Goal: Information Seeking & Learning: Learn about a topic

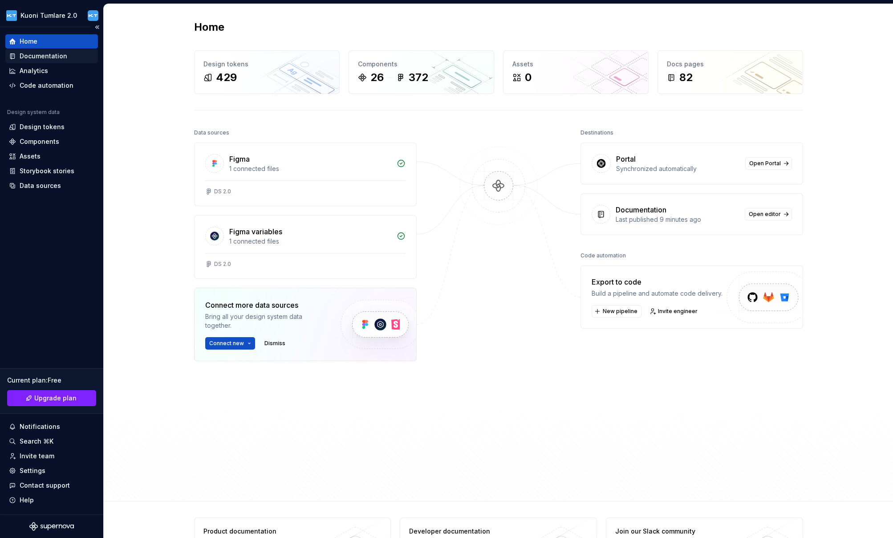
click at [28, 55] on div "Documentation" at bounding box center [44, 56] width 48 height 9
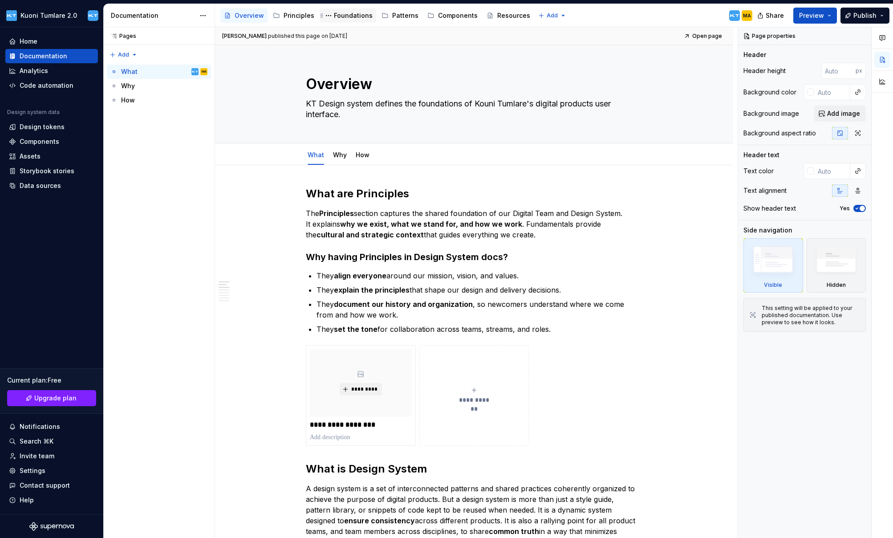
click at [350, 17] on div "Foundations" at bounding box center [353, 15] width 39 height 9
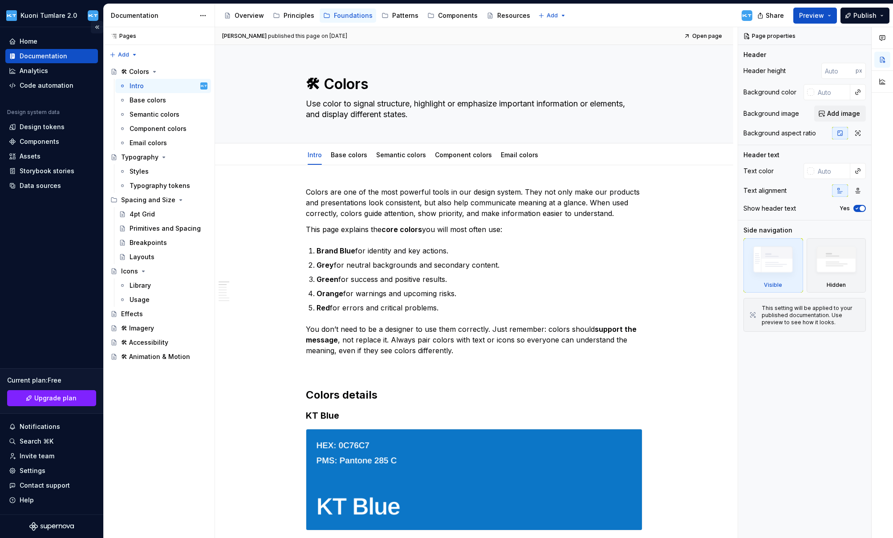
click at [96, 28] on button "Collapse sidebar" at bounding box center [97, 27] width 12 height 12
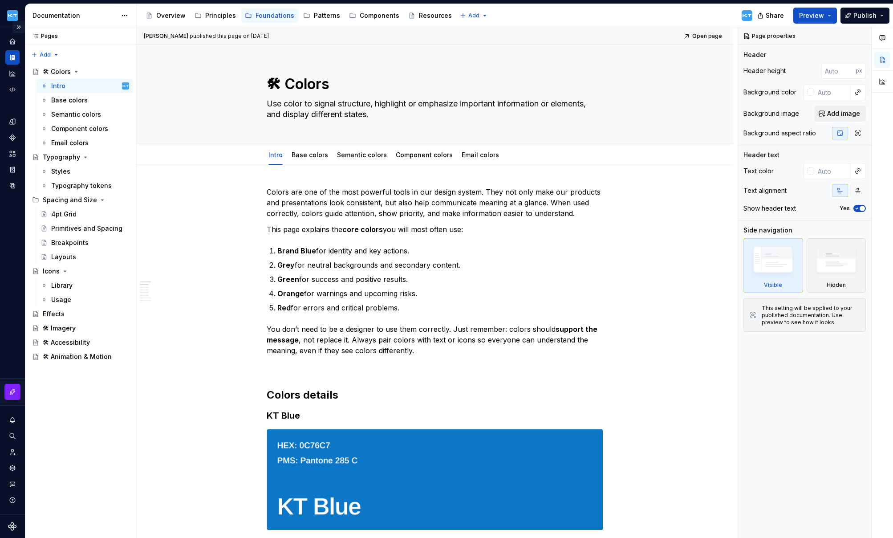
click at [19, 28] on button "Expand sidebar" at bounding box center [18, 27] width 12 height 12
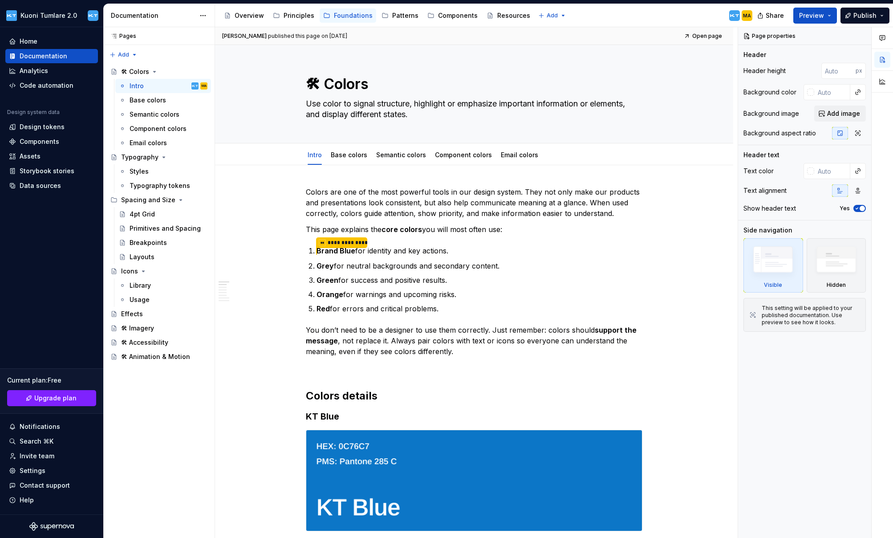
type textarea "*"
type textarea "Colors"
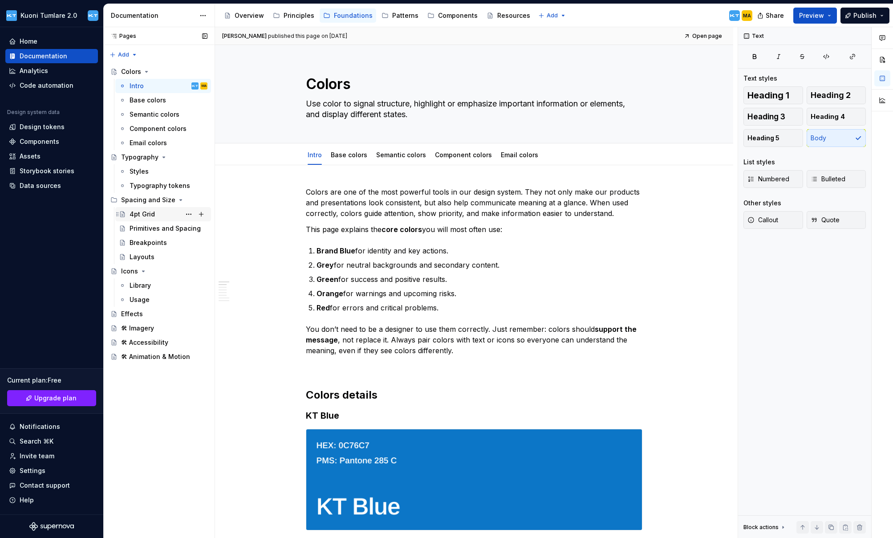
click at [150, 212] on div "4pt Grid" at bounding box center [142, 214] width 25 height 9
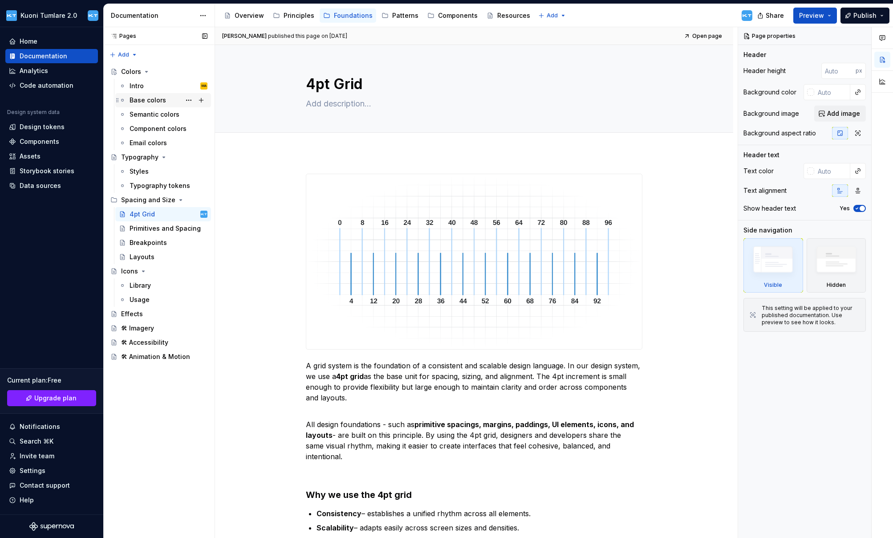
click at [145, 102] on div "Base colors" at bounding box center [148, 100] width 37 height 9
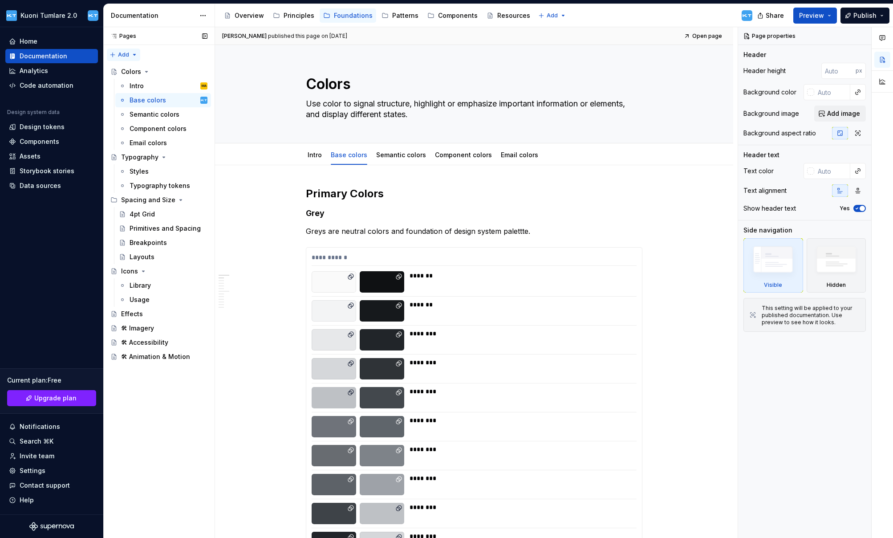
drag, startPoint x: 398, startPoint y: 17, endPoint x: 111, endPoint y: 51, distance: 289.2
click at [398, 17] on div "Patterns" at bounding box center [405, 15] width 26 height 9
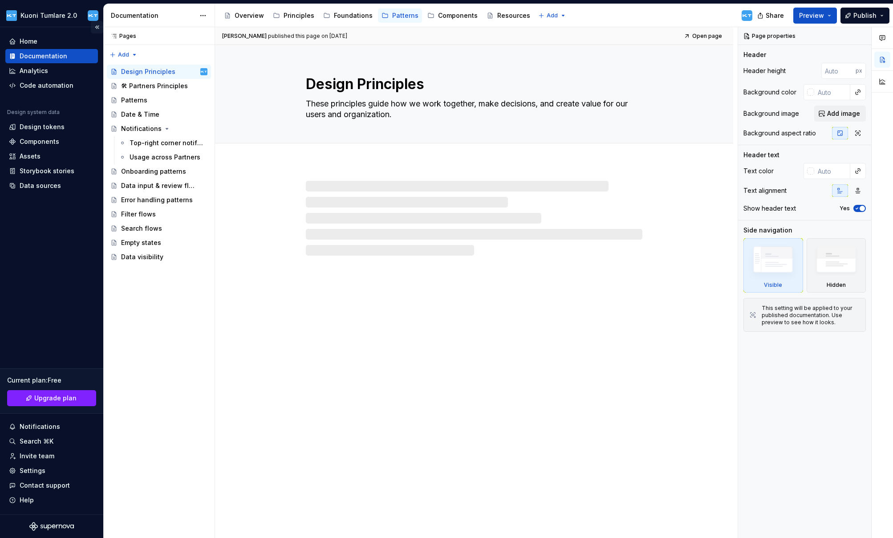
click at [97, 27] on button "Collapse sidebar" at bounding box center [97, 27] width 12 height 12
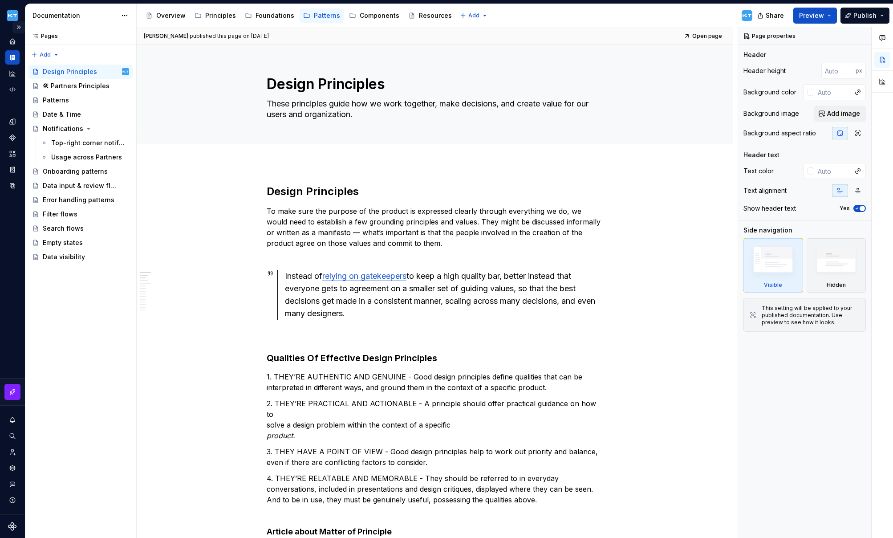
click at [19, 26] on button "Expand sidebar" at bounding box center [18, 27] width 12 height 12
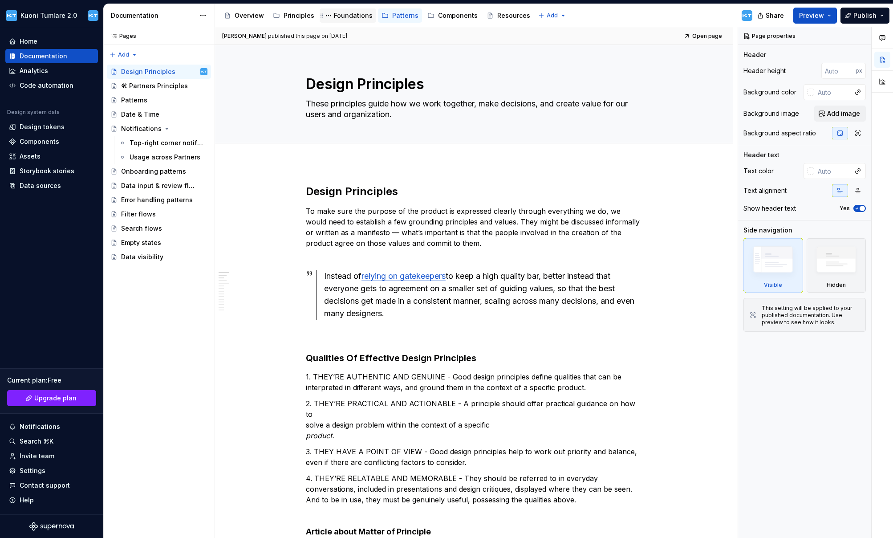
click at [349, 19] on div "Foundations" at bounding box center [353, 15] width 39 height 9
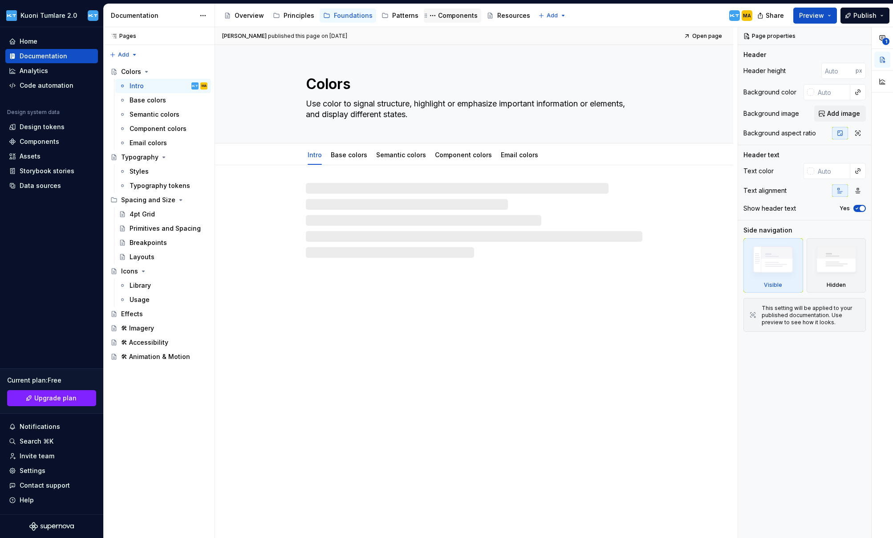
click at [445, 16] on div "Components" at bounding box center [458, 15] width 40 height 9
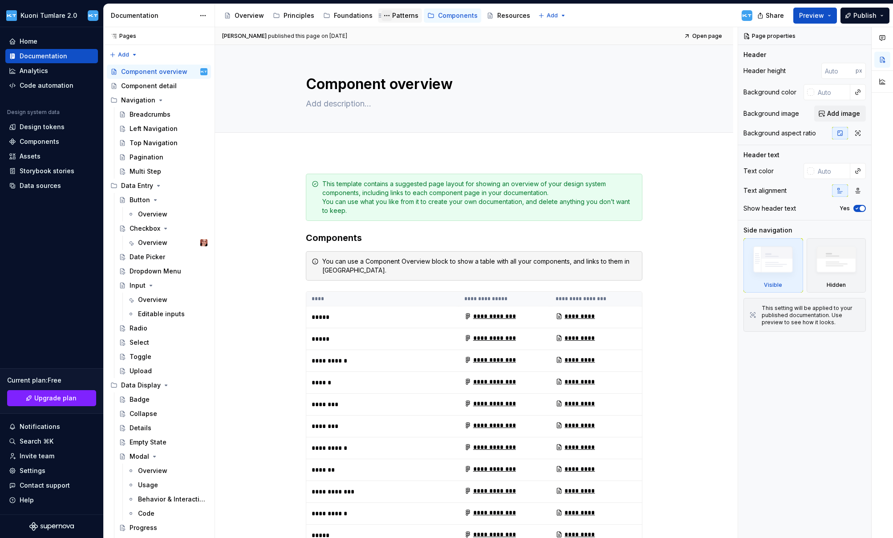
click at [386, 16] on button "Page tree" at bounding box center [387, 15] width 11 height 11
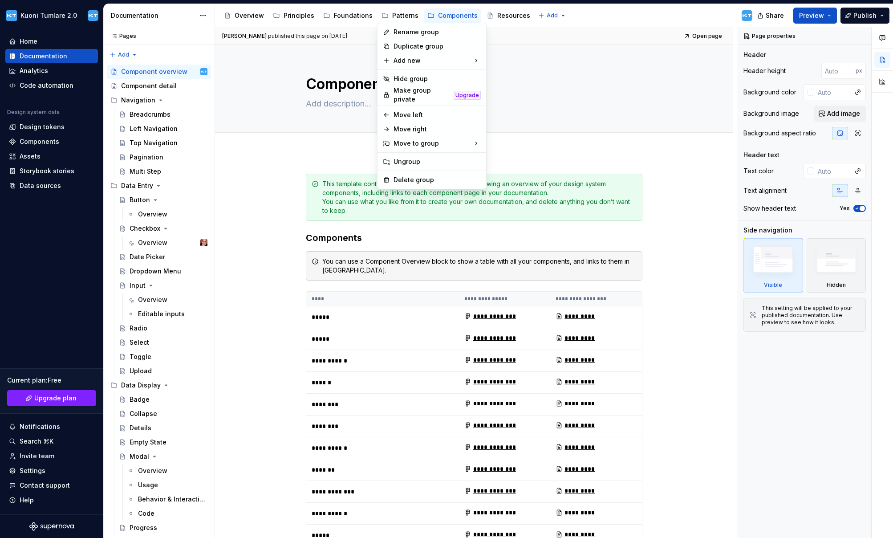
click at [562, 58] on html "Kuoni Tumlare 2.0 Home Documentation Analytics Code automation Design system da…" at bounding box center [446, 269] width 893 height 538
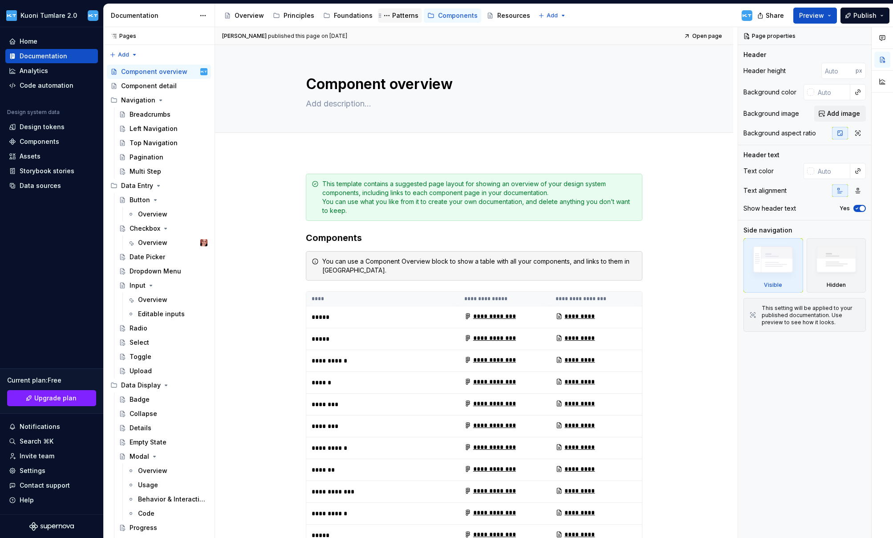
click at [401, 17] on div "Patterns" at bounding box center [405, 15] width 26 height 9
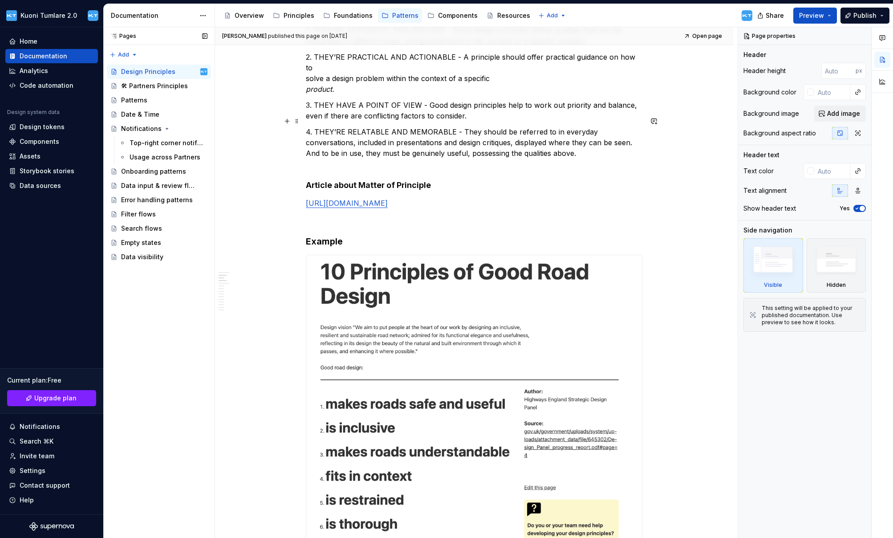
scroll to position [254, 0]
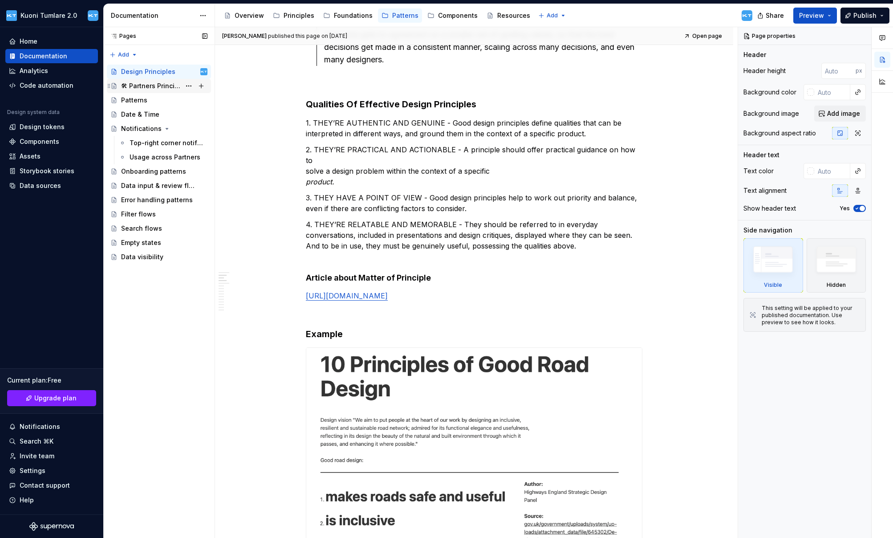
click at [155, 86] on div "🛠 Partners Principles" at bounding box center [151, 85] width 60 height 9
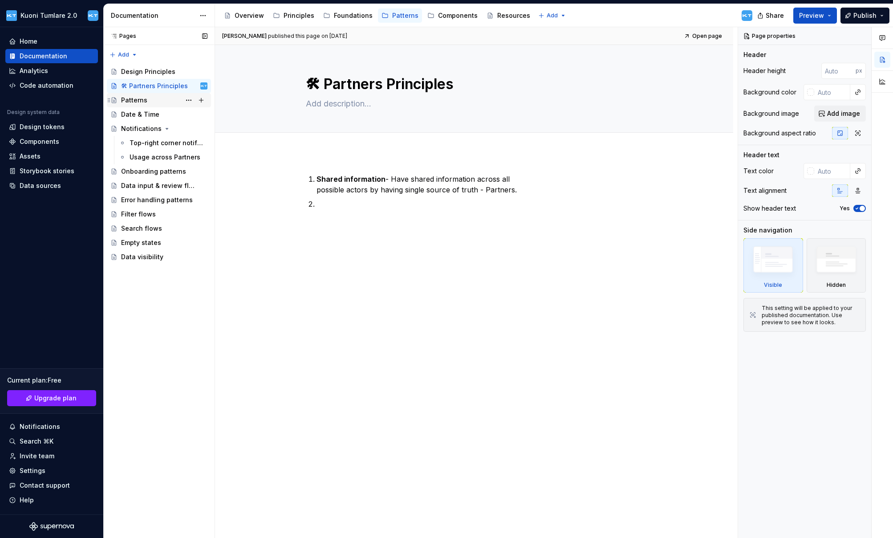
click at [145, 101] on div "Patterns" at bounding box center [134, 100] width 26 height 9
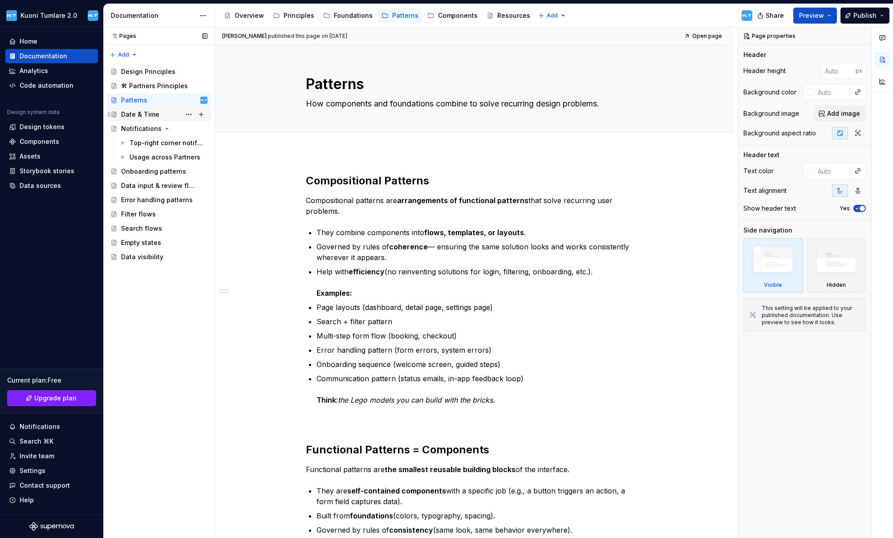
click at [140, 114] on div "Date & Time" at bounding box center [140, 114] width 38 height 9
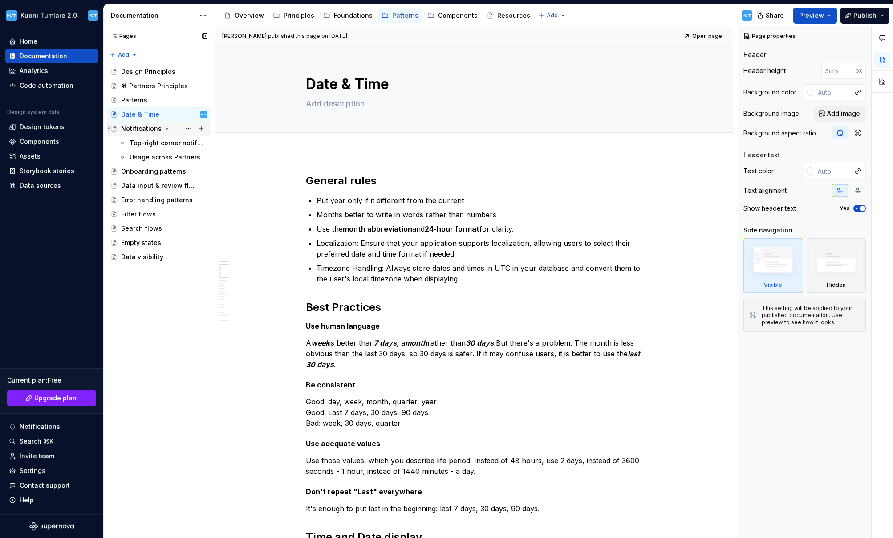
click at [136, 130] on div "Notifications" at bounding box center [141, 128] width 41 height 9
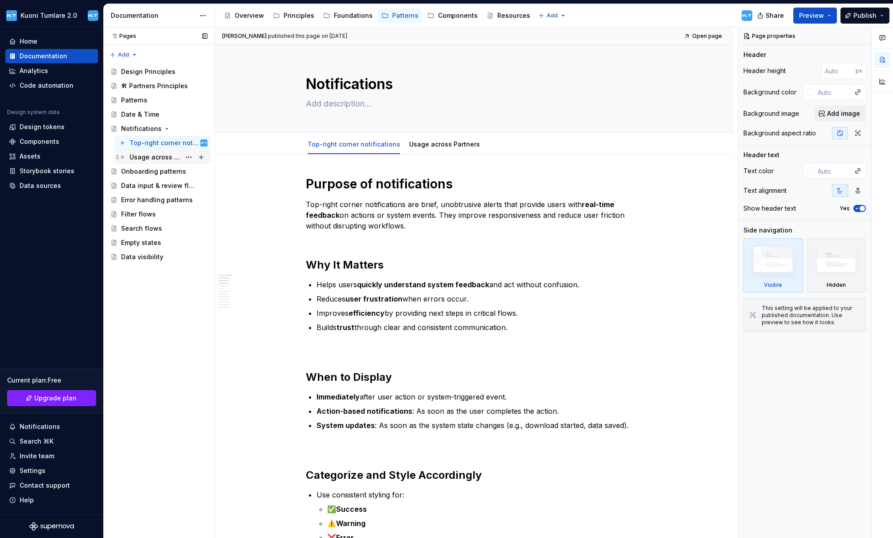
click at [153, 162] on div "Usage across Partners" at bounding box center [169, 157] width 78 height 12
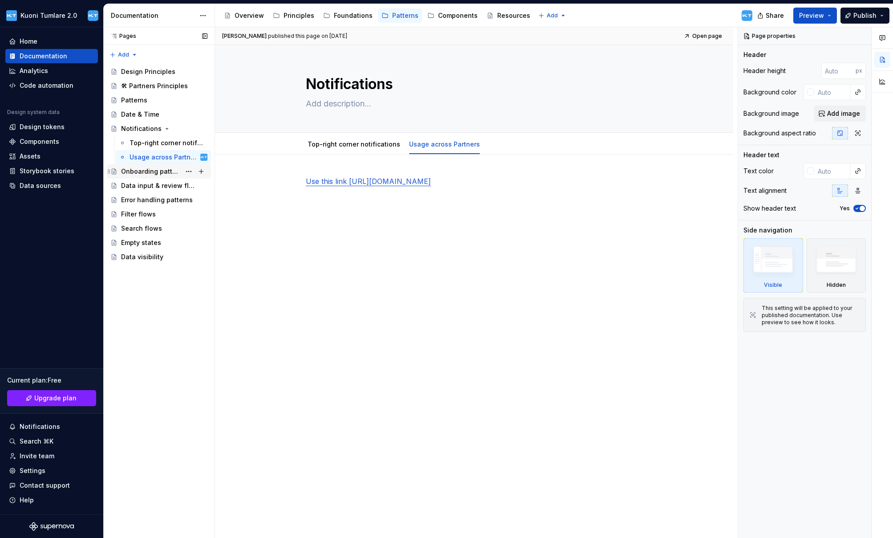
click at [158, 171] on div "Onboarding patterns" at bounding box center [151, 171] width 60 height 9
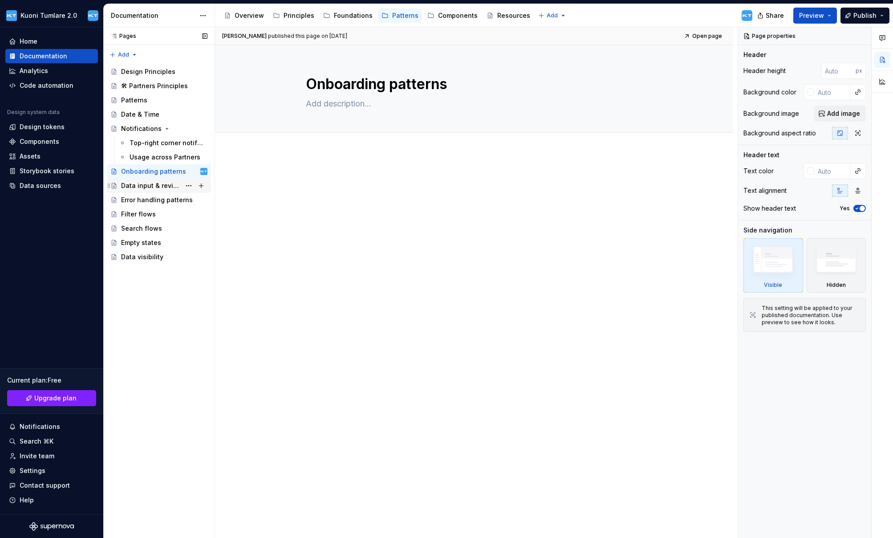
click at [143, 186] on div "Data input & review flows" at bounding box center [151, 185] width 60 height 9
click at [159, 200] on div "Error handling patterns" at bounding box center [151, 199] width 60 height 9
click at [142, 215] on div "Filter flows" at bounding box center [138, 214] width 35 height 9
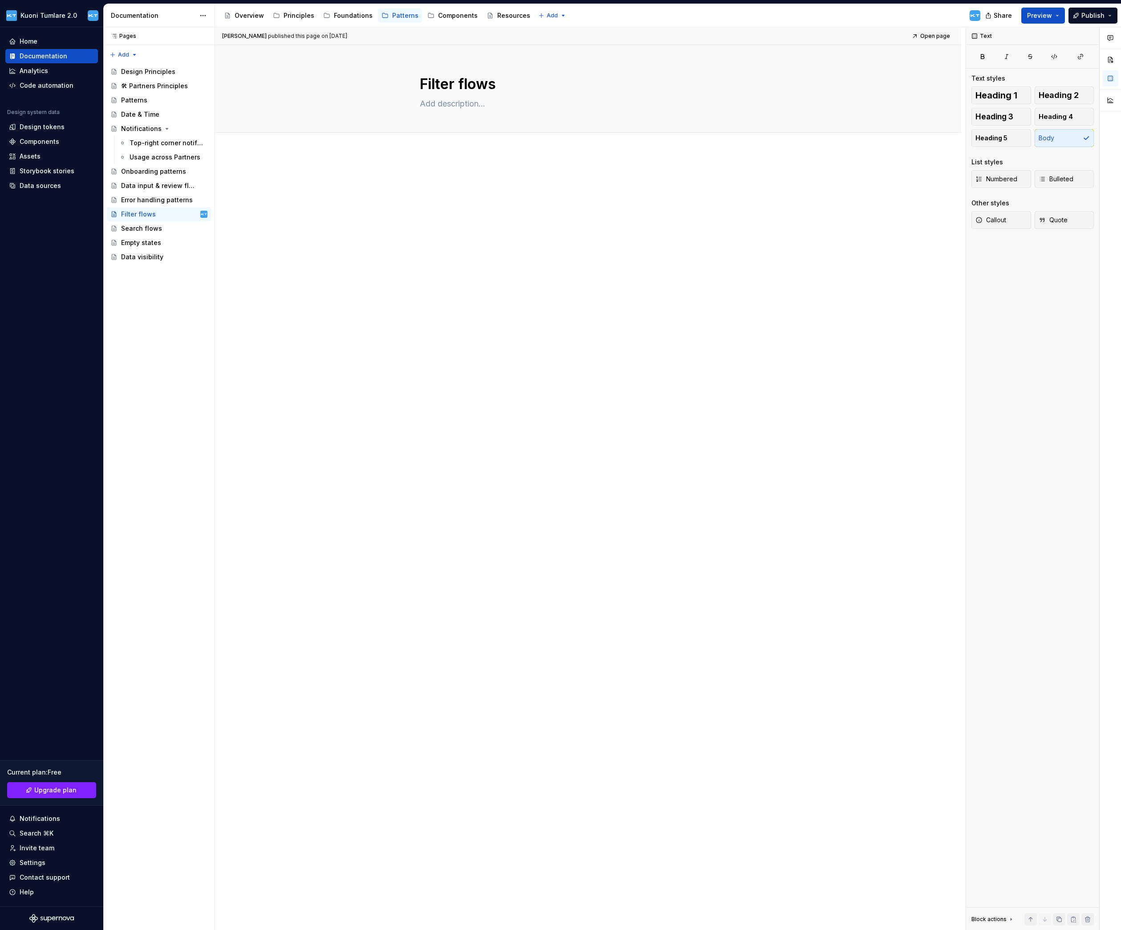
type textarea "*"
